Goal: Task Accomplishment & Management: Manage account settings

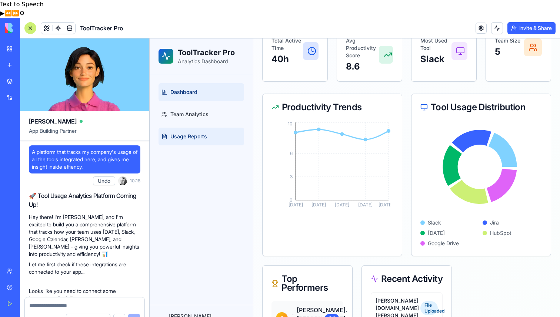
scroll to position [359, 0]
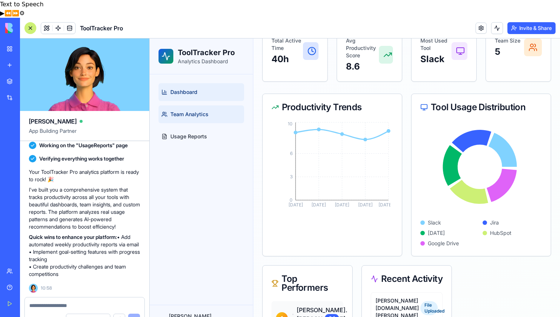
click at [219, 111] on link "Team Analytics" at bounding box center [202, 115] width 86 height 18
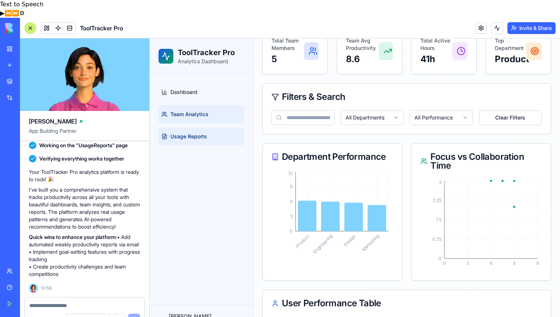
click at [217, 132] on link "Usage Reports" at bounding box center [202, 137] width 86 height 18
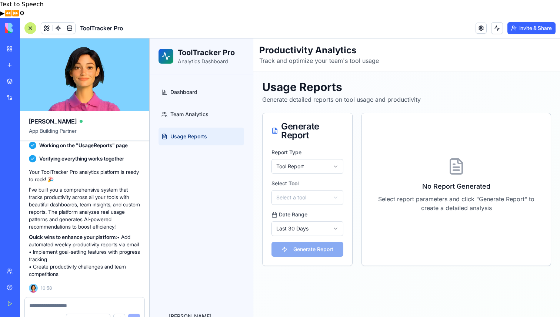
click at [188, 307] on div "David [EMAIL_ADDRESS][DOMAIN_NAME]" at bounding box center [201, 320] width 103 height 30
click at [179, 317] on html "ToolTracker Pro Analytics Dashboard Dashboard Team Analytics Usage Reports Davi…" at bounding box center [355, 187] width 410 height 297
click at [185, 303] on div "Sign Out" at bounding box center [196, 302] width 79 height 12
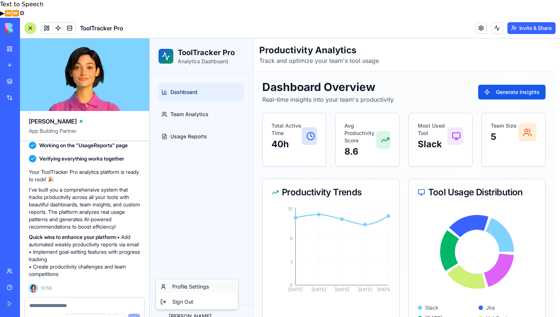
click at [191, 290] on div "Profile Settings" at bounding box center [196, 287] width 79 height 12
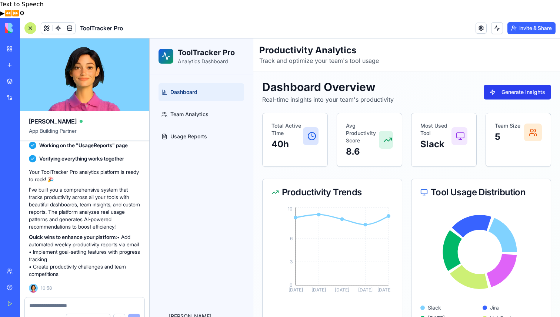
click at [501, 91] on button "Generate Insights" at bounding box center [517, 92] width 67 height 15
click at [193, 58] on p "Analytics Dashboard" at bounding box center [206, 61] width 57 height 7
click at [174, 53] on div "ToolTracker Pro Analytics Dashboard" at bounding box center [202, 56] width 86 height 18
click at [194, 56] on h1 "ToolTracker Pro" at bounding box center [206, 52] width 57 height 10
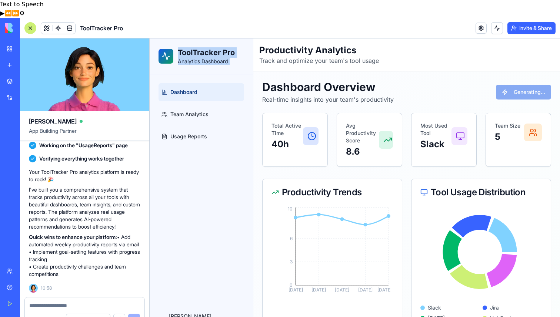
drag, startPoint x: 194, startPoint y: 56, endPoint x: 199, endPoint y: 67, distance: 11.8
click at [199, 67] on div "ToolTracker Pro Analytics Dashboard" at bounding box center [201, 57] width 103 height 36
